Goal: Task Accomplishment & Management: Complete application form

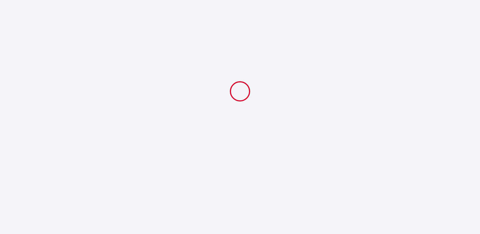
select select
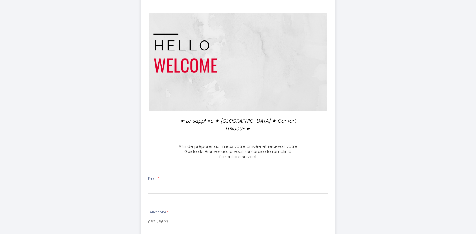
scroll to position [57, 0]
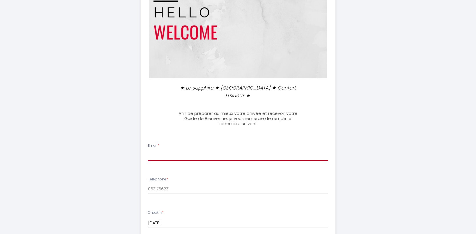
click at [168, 151] on input "Email *" at bounding box center [238, 156] width 180 height 10
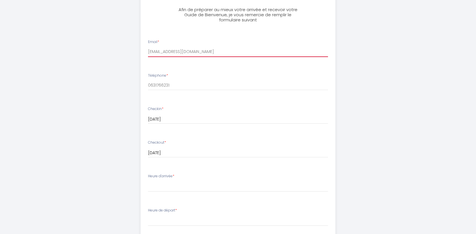
scroll to position [171, 0]
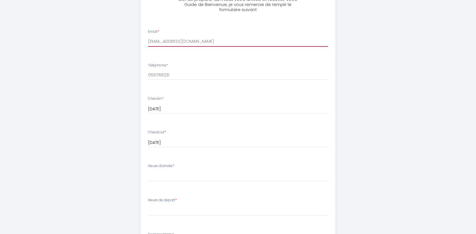
type input "[EMAIL_ADDRESS][DOMAIN_NAME]"
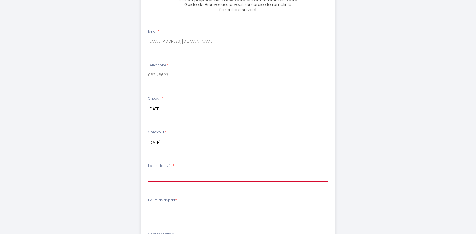
click at [175, 171] on select "15:00 15:30 16:00 16:30 17:00 17:30 18:00 18:30 19:00 19:30 20:00 20:30 21:00 2…" at bounding box center [238, 176] width 180 height 11
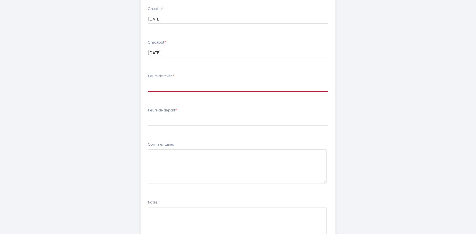
scroll to position [228, 0]
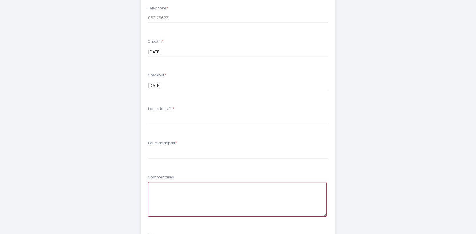
click at [170, 182] on textarea at bounding box center [237, 199] width 179 height 35
click at [207, 182] on textarea "je ne connais pas encore le sheure sd'arrivée et de depart ... mais bo" at bounding box center [237, 199] width 179 height 35
click at [283, 182] on textarea "je ne connais pas encore les heures d'arrivée et de depart de [GEOGRAPHIC_DATA]…" at bounding box center [237, 199] width 179 height 35
click at [323, 182] on textarea "je ne connais pas encore les heures d'arrivée et de depart de mon frere ... mai…" at bounding box center [237, 199] width 179 height 35
type textarea "je ne connais pas encore les heures d'arrivée et de depart de mon frere ... mai…"
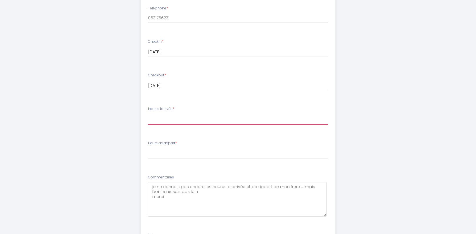
click at [161, 114] on select "15:00 15:30 16:00 16:30 17:00 17:30 18:00 18:30 19:00 19:30 20:00 20:30 21:00 2…" at bounding box center [238, 119] width 180 height 11
select select "18:00"
click at [148, 114] on select "15:00 15:30 16:00 16:30 17:00 17:30 18:00 18:30 19:00 19:30 20:00 20:30 21:00 2…" at bounding box center [238, 119] width 180 height 11
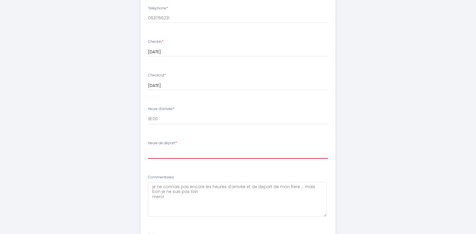
click at [163, 148] on select "00:00 00:30 01:00 01:30 02:00 02:30 03:00 03:30 04:00 04:30 05:00 05:30 06:00 0…" at bounding box center [238, 153] width 180 height 11
select select "10:00"
click at [148, 148] on select "00:00 00:30 01:00 01:30 02:00 02:30 03:00 03:30 04:00 04:30 05:00 05:30 06:00 0…" at bounding box center [238, 153] width 180 height 11
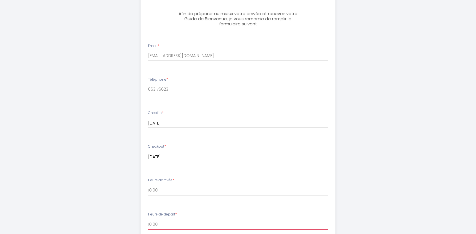
scroll to position [167, 0]
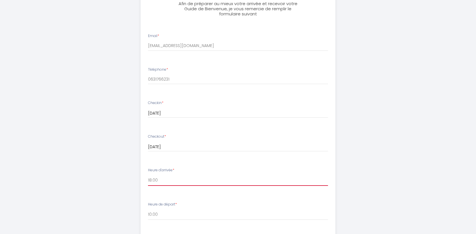
click at [155, 175] on select "15:00 15:30 16:00 16:30 17:00 17:30 18:00 18:30 19:00 19:30 20:00 20:30 21:00 2…" at bounding box center [238, 180] width 180 height 11
select select "17:00"
click at [148, 175] on select "15:00 15:30 16:00 16:30 17:00 17:30 18:00 18:30 19:00 19:30 20:00 20:30 21:00 2…" at bounding box center [238, 180] width 180 height 11
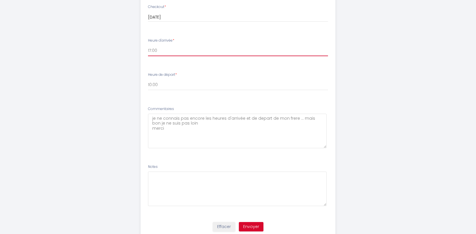
scroll to position [310, 0]
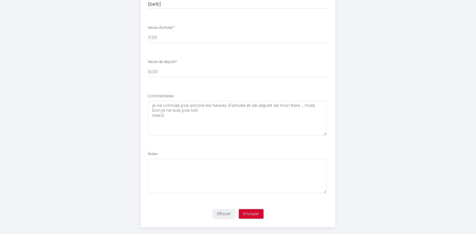
click at [251, 210] on button "Envoyer" at bounding box center [251, 215] width 25 height 10
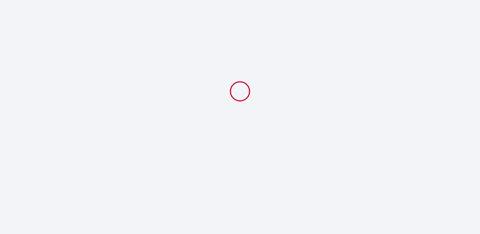
select select "17:00"
select select "10:00"
